Goal: Book appointment/travel/reservation

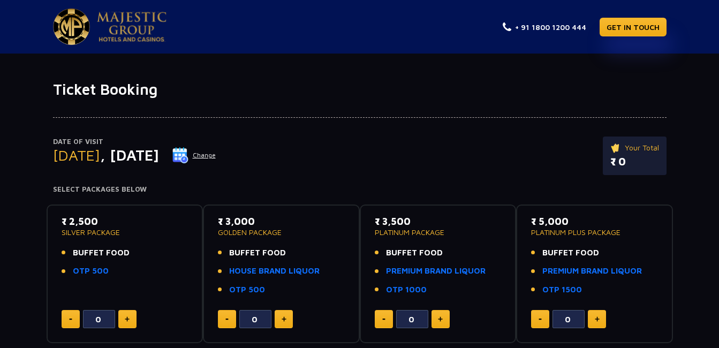
scroll to position [100, 0]
